Goal: Navigation & Orientation: Find specific page/section

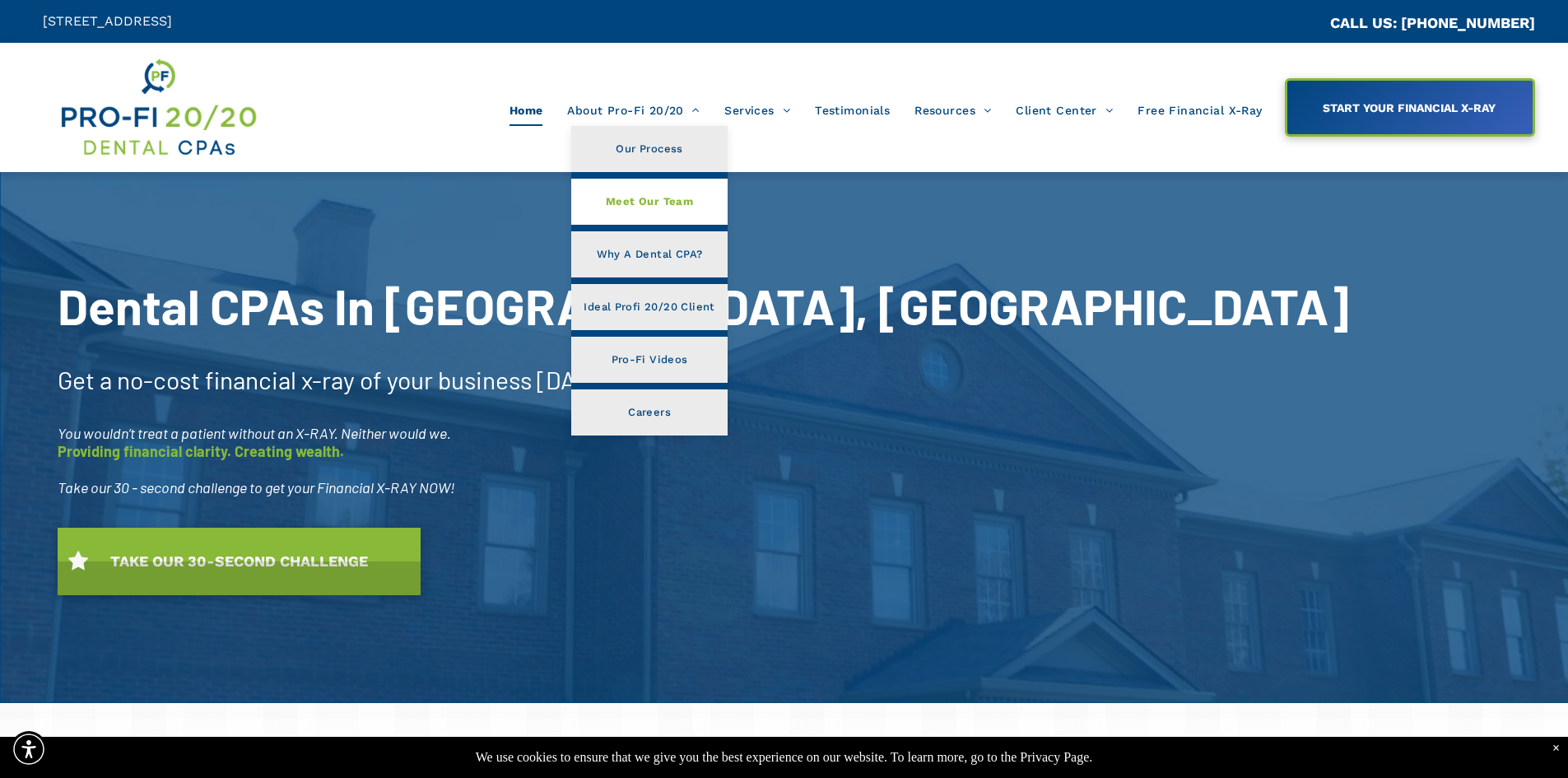
click at [645, 192] on span "Meet Our Team" at bounding box center [650, 201] width 87 height 21
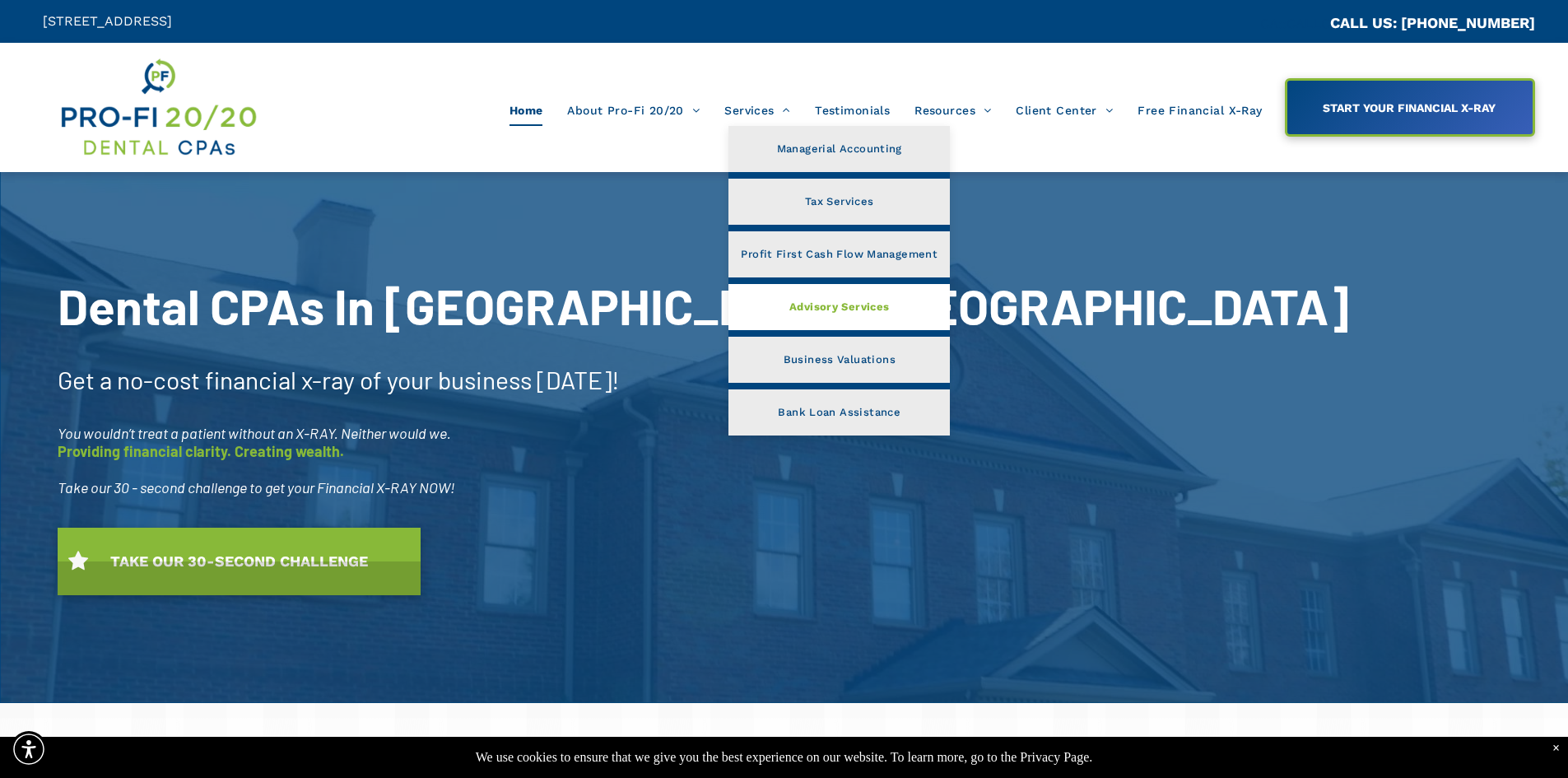
click at [817, 300] on span "Advisory Services" at bounding box center [839, 307] width 101 height 21
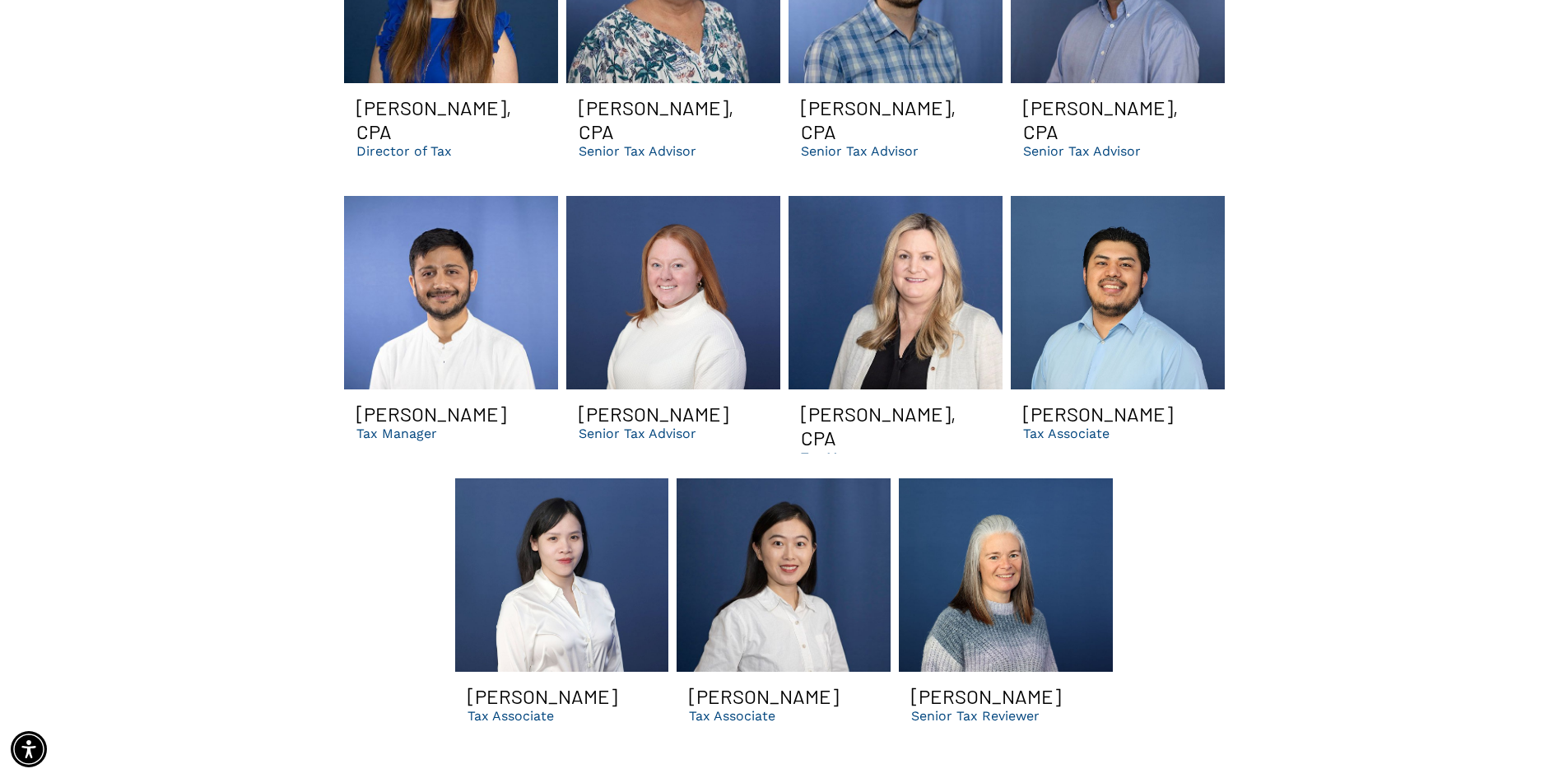
scroll to position [2716, 0]
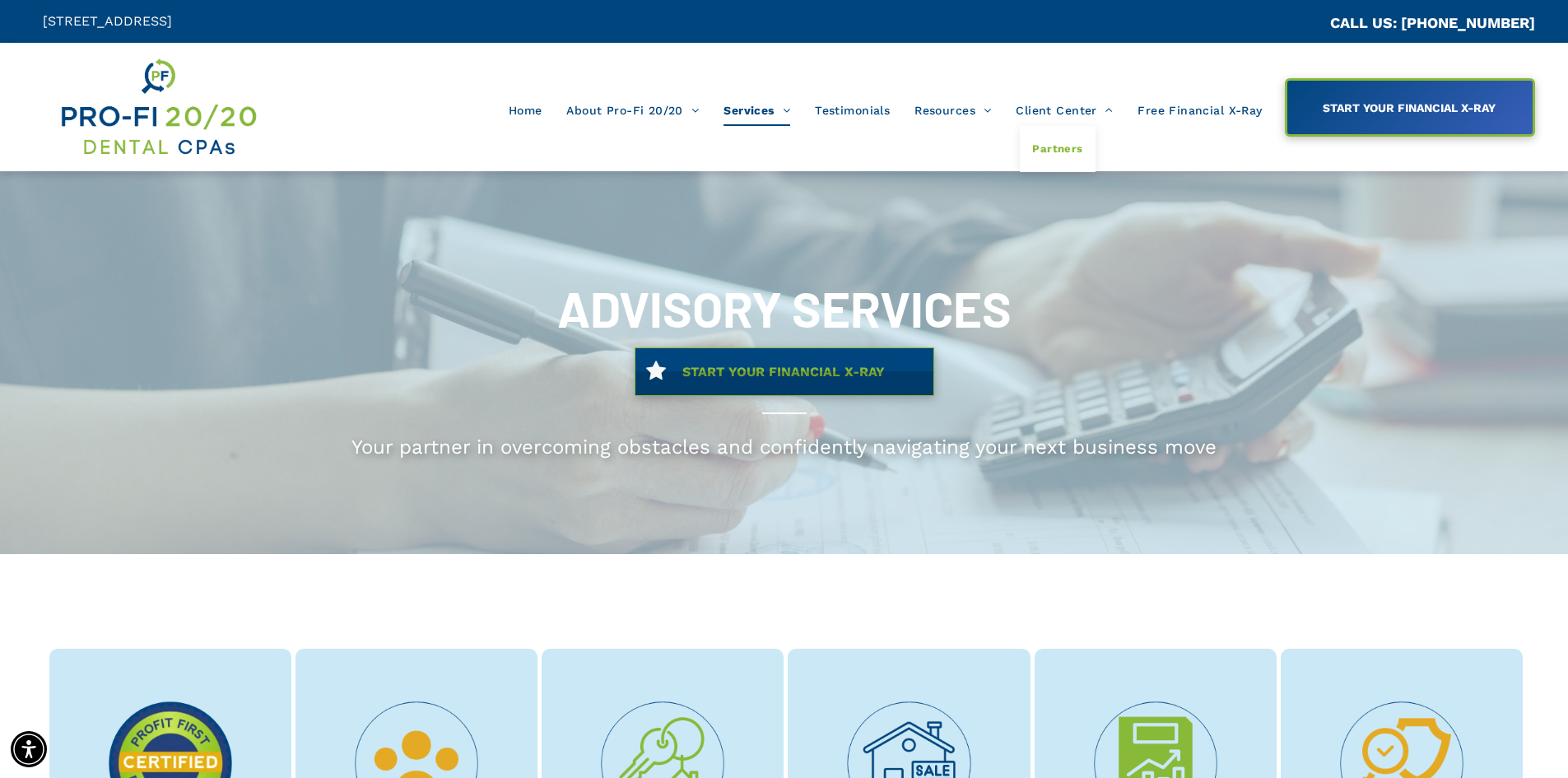
click at [1059, 150] on span "Partners" at bounding box center [1057, 149] width 50 height 21
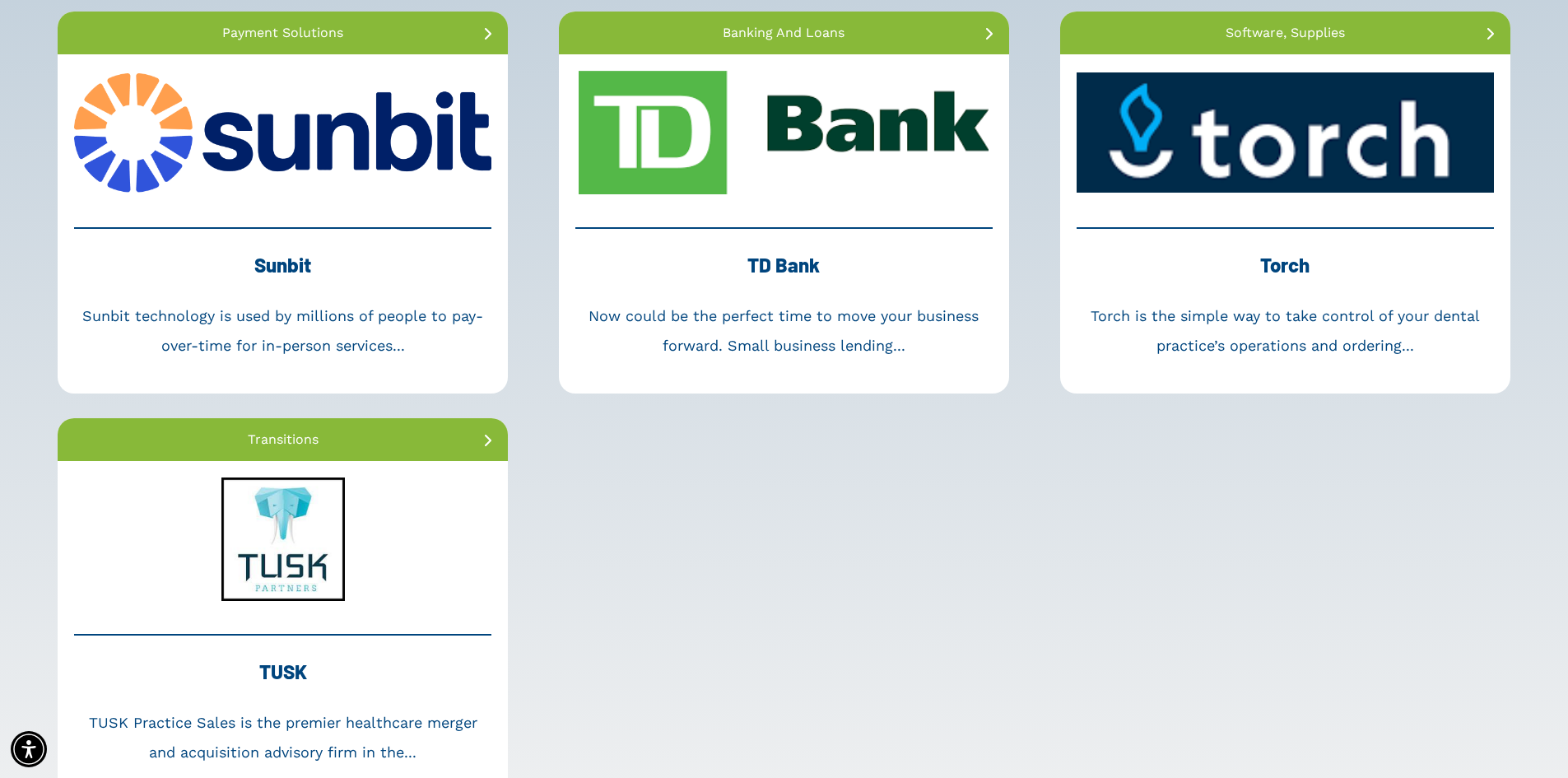
scroll to position [4115, 0]
